Goal: Navigation & Orientation: Go to known website

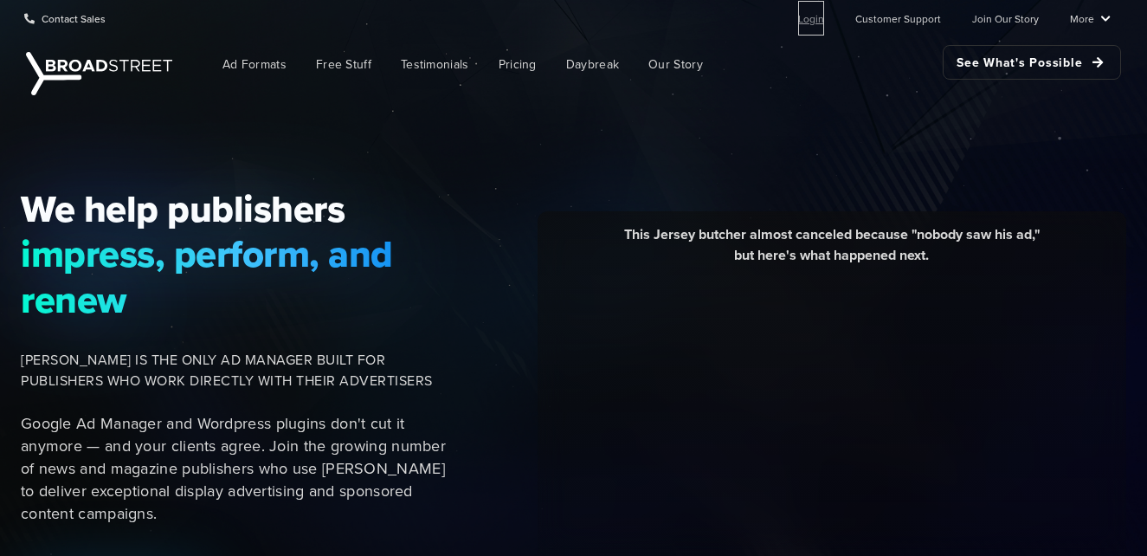
click at [816, 19] on link "Login" at bounding box center [811, 18] width 26 height 35
click at [823, 17] on link "Login" at bounding box center [811, 18] width 26 height 35
click at [821, 18] on link "Login" at bounding box center [811, 18] width 26 height 35
click at [821, 19] on link "Login" at bounding box center [811, 18] width 26 height 35
